Goal: Task Accomplishment & Management: Complete application form

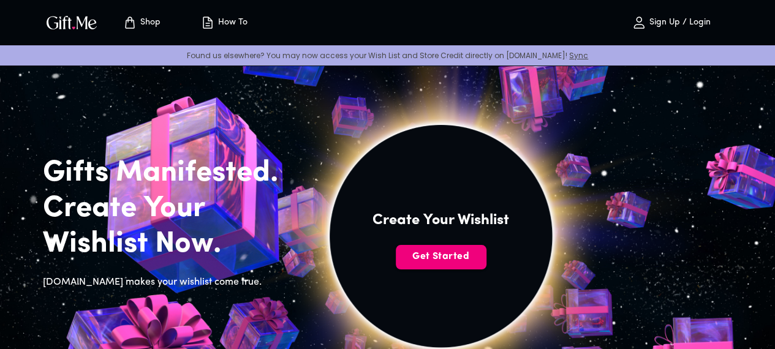
click at [478, 264] on span "Get Started" at bounding box center [441, 256] width 91 height 13
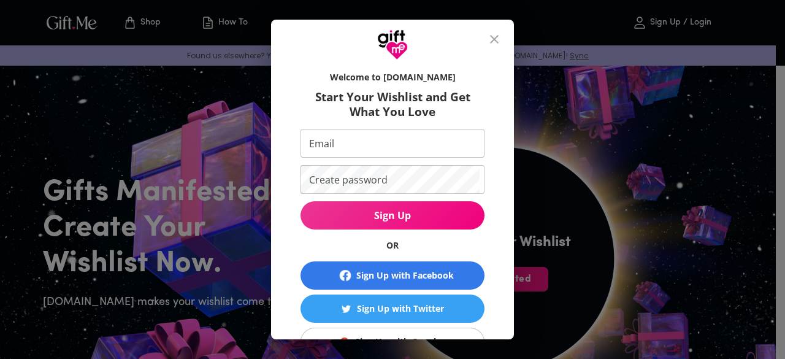
click at [384, 143] on input "Email" at bounding box center [389, 143] width 179 height 29
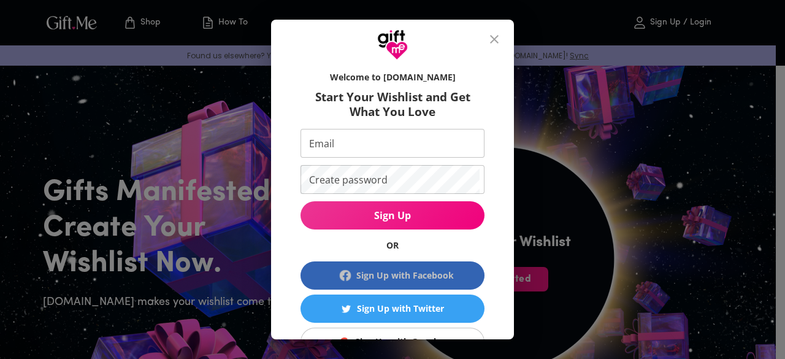
click at [330, 279] on span "Sign Up with Facebook" at bounding box center [392, 275] width 174 height 15
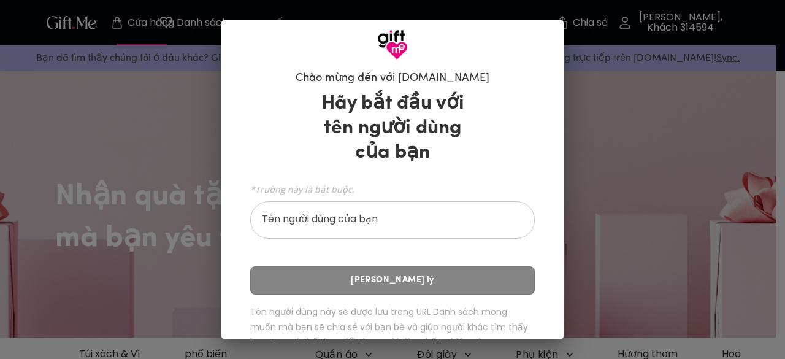
click at [289, 219] on input "Tên người dùng của bạn" at bounding box center [385, 221] width 271 height 34
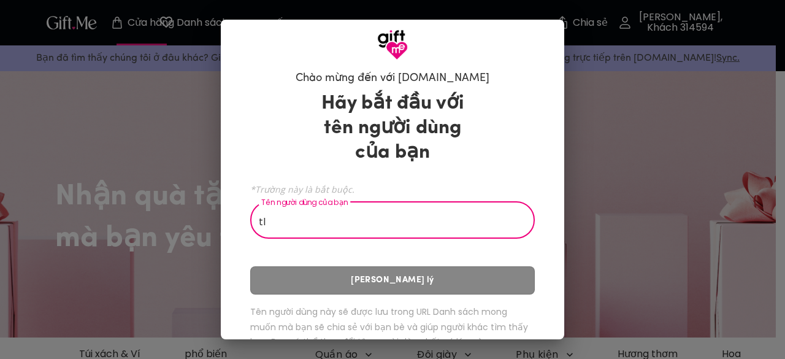
click at [395, 289] on div "Hãy bắt đầu với tên người dùng của bạn *Trường này là bắt buộc. Tên người dùng …" at bounding box center [392, 222] width 284 height 273
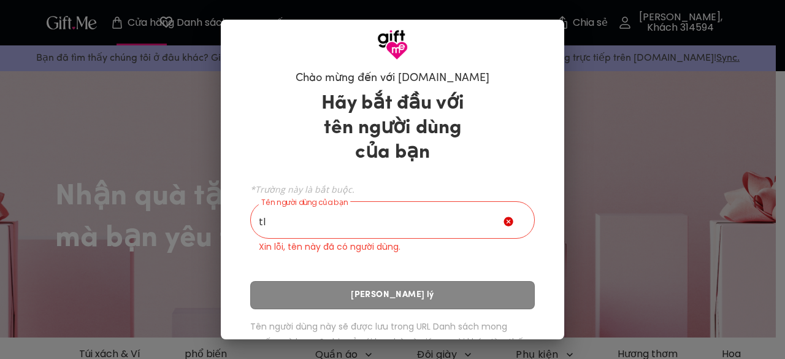
click at [325, 208] on input "tl" at bounding box center [376, 221] width 253 height 34
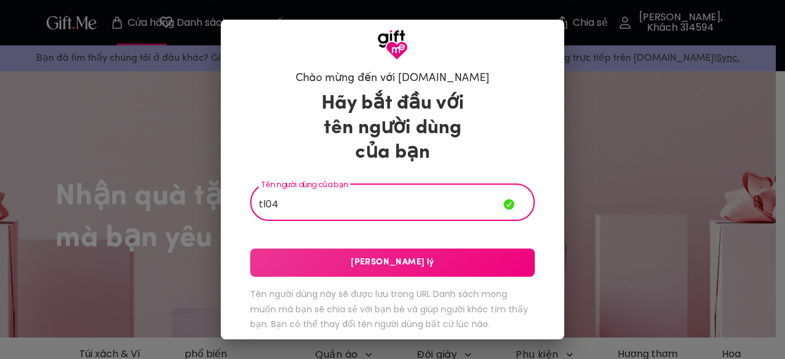
type input "tl04"
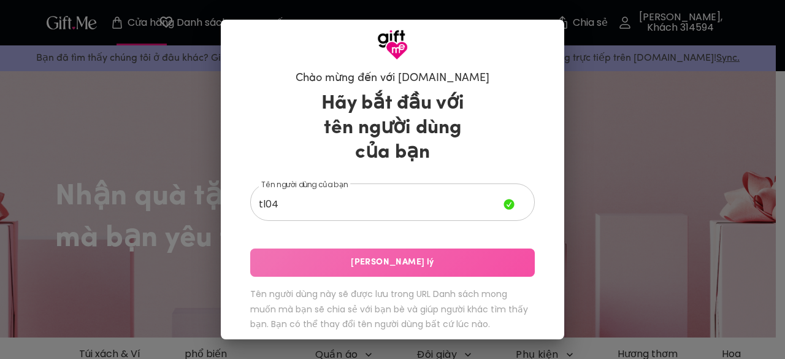
click at [354, 262] on span "Lưu Xử lý" at bounding box center [392, 262] width 284 height 13
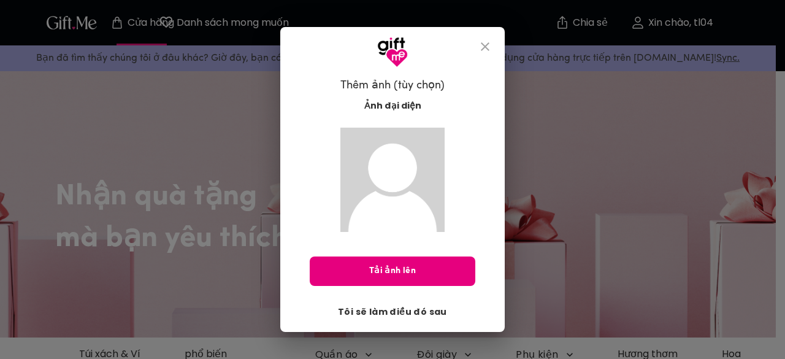
click at [373, 310] on font "Tôi sẽ làm điều đó sau" at bounding box center [392, 311] width 109 height 12
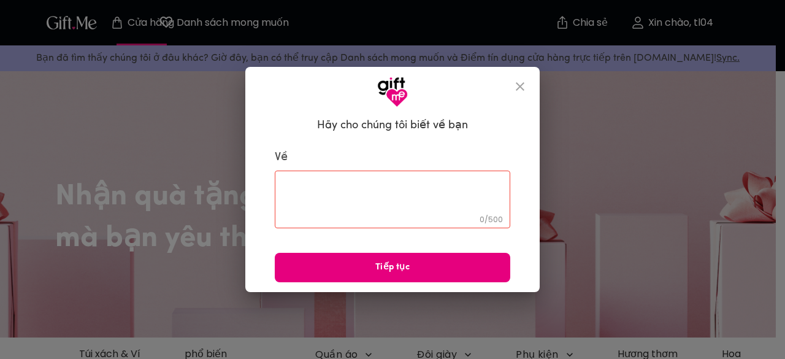
click at [386, 195] on textarea at bounding box center [392, 199] width 218 height 35
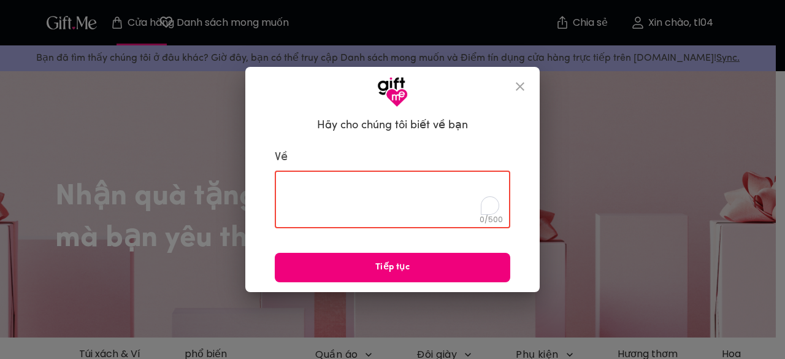
click at [381, 261] on font "Tiếp tục" at bounding box center [392, 267] width 34 height 13
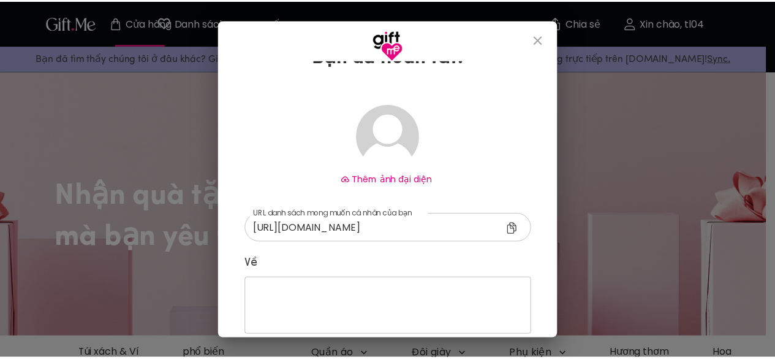
scroll to position [106, 0]
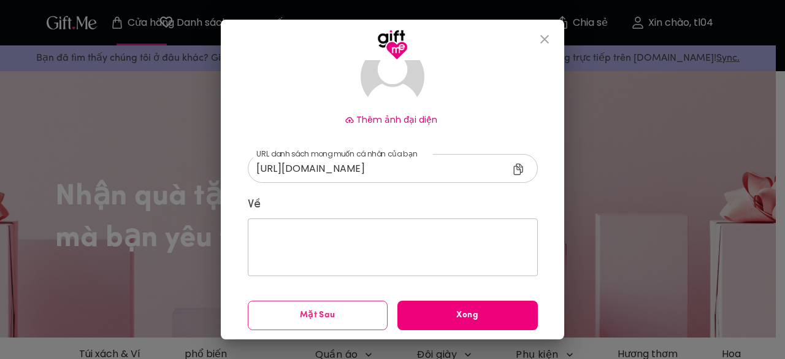
click at [444, 314] on span "Xong" at bounding box center [467, 314] width 140 height 13
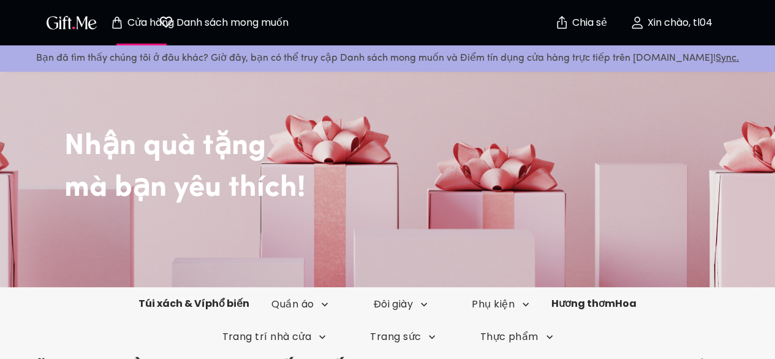
scroll to position [123, 0]
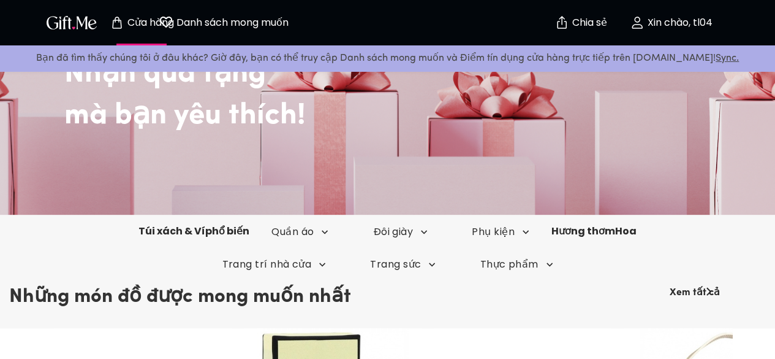
click at [90, 238] on div "Túi xách & Ví phổ biến Quần áo Đôi giày Phụ kiện Hương thơm Hoa" at bounding box center [387, 231] width 775 height 33
click at [97, 223] on div "Túi xách & Ví phổ biến Quần áo Đôi giày Phụ kiện Hương thơm Hoa" at bounding box center [387, 231] width 775 height 33
click at [97, 221] on div "Túi xách & Ví phổ biến Quần áo Đôi giày Phụ kiện Hương thơm Hoa" at bounding box center [387, 231] width 775 height 33
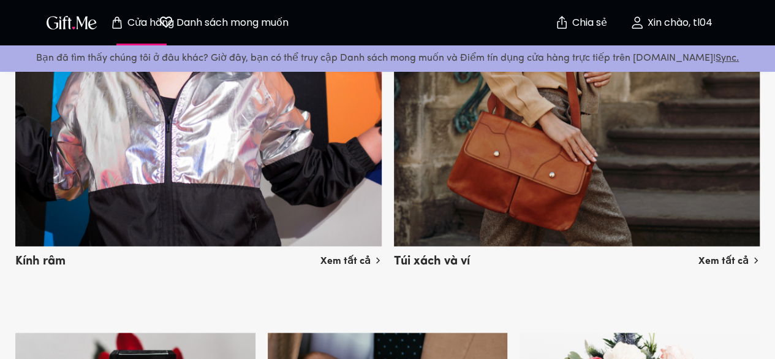
scroll to position [920, 0]
